Goal: Task Accomplishment & Management: Use online tool/utility

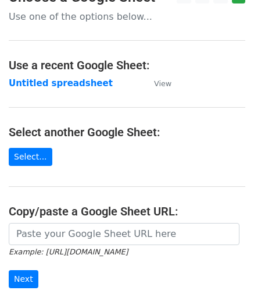
scroll to position [116, 0]
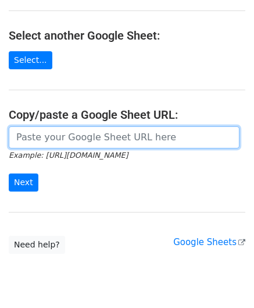
click at [44, 139] on input "url" at bounding box center [124, 137] width 231 height 22
paste input "https://docs.google.com/spreadsheets/d/1wMDaPvUl-RQ6IZVbMUzyoi-m8XPLoghWeF9oVOi…"
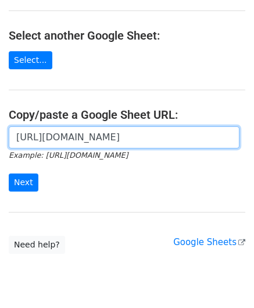
scroll to position [0, 259]
type input "https://docs.google.com/spreadsheets/d/1wMDaPvUl-RQ6IZVbMUzyoi-m8XPLoghWeF9oVOi…"
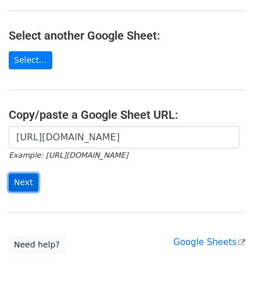
drag, startPoint x: 24, startPoint y: 183, endPoint x: 19, endPoint y: 186, distance: 6.0
click at [26, 183] on input "Next" at bounding box center [24, 182] width 30 height 18
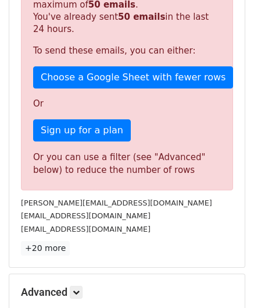
scroll to position [349, 0]
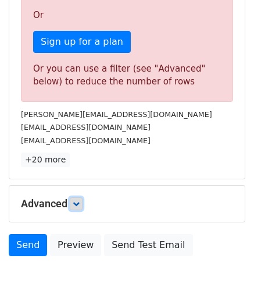
click at [78, 201] on icon at bounding box center [76, 203] width 7 height 7
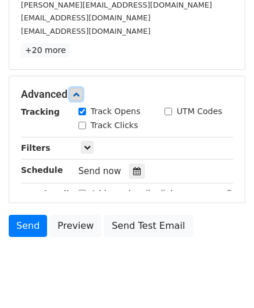
scroll to position [465, 0]
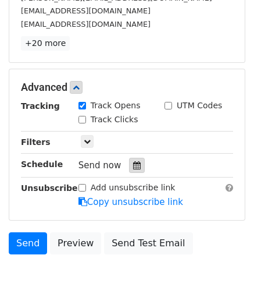
click at [133, 161] on icon at bounding box center [137, 165] width 8 height 8
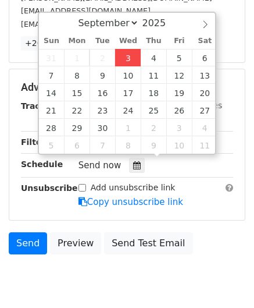
type input "[DATE] 12:00"
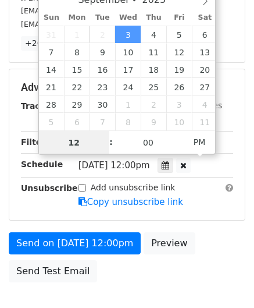
paste input "6"
type input "6"
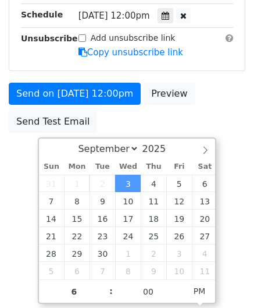
type input "[DATE] 18:00"
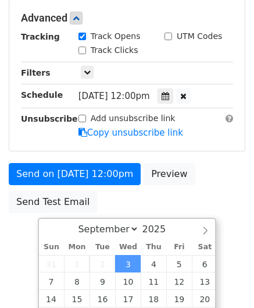
click at [235, 192] on html "New Campaign Daily emails left: 0 Google Sheet: Untitled spreadsheet Variables …" at bounding box center [127, 38] width 254 height 548
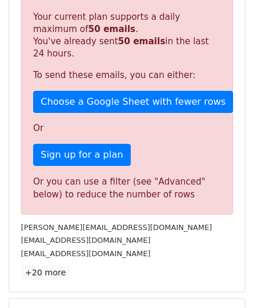
scroll to position [533, 0]
